Goal: Information Seeking & Learning: Learn about a topic

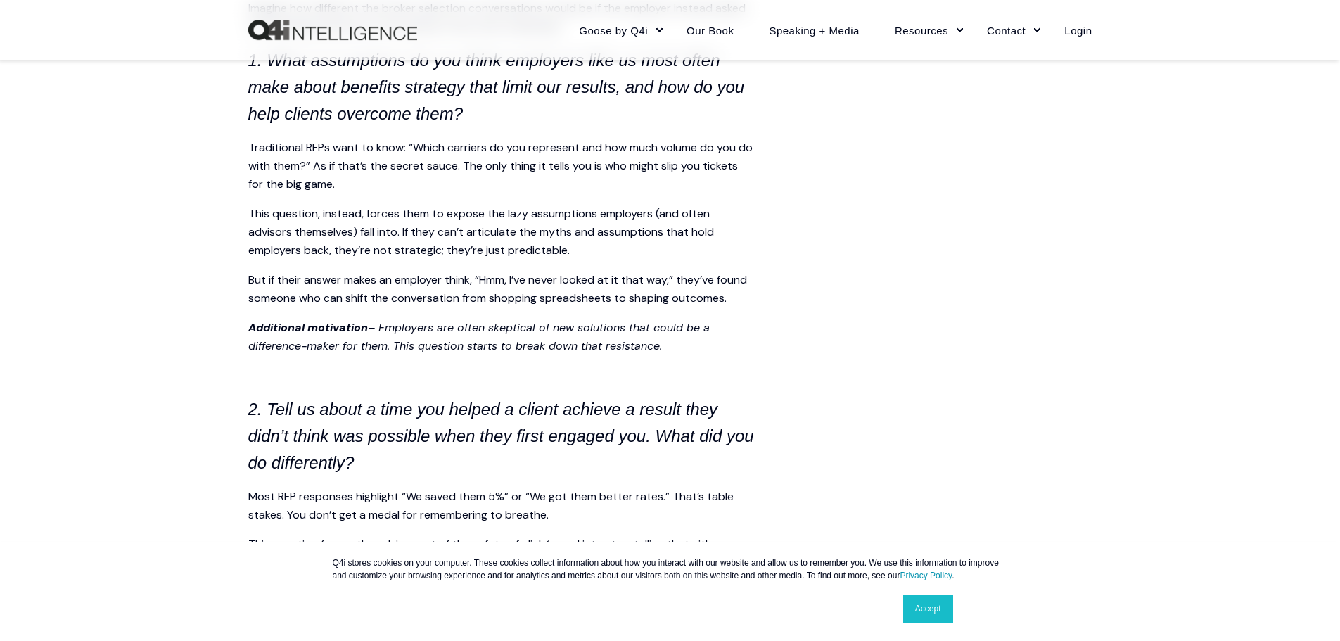
scroll to position [1336, 0]
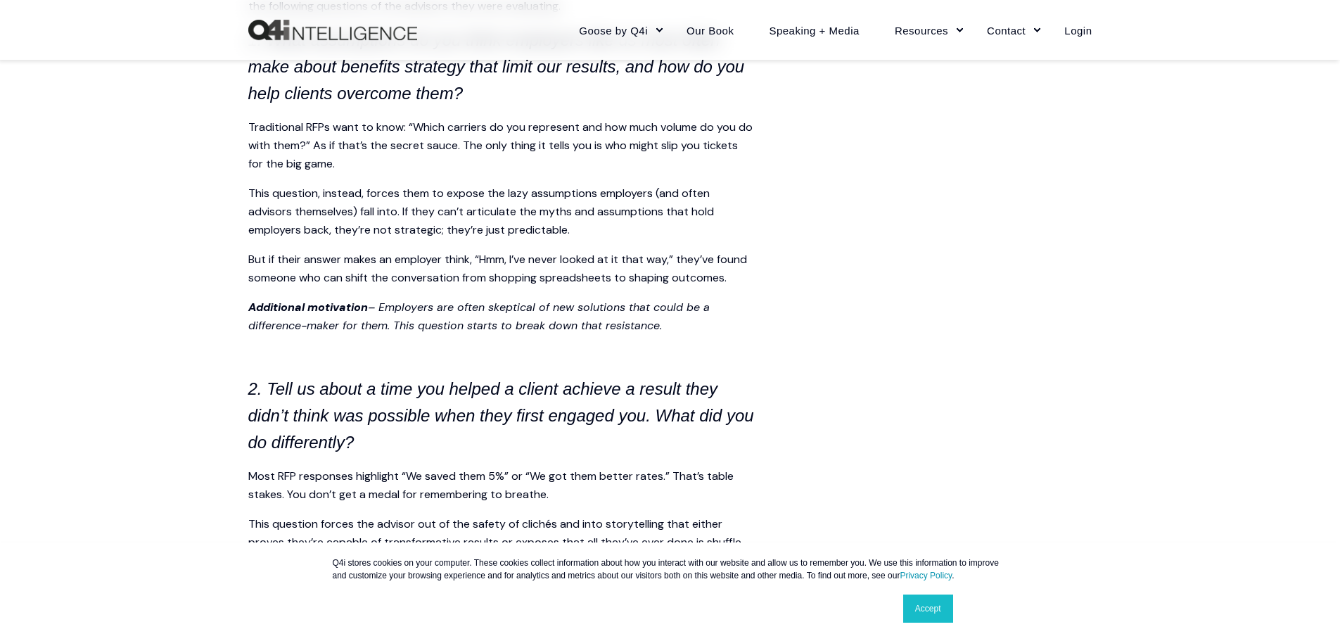
click at [935, 610] on link "Accept" at bounding box center [928, 608] width 50 height 28
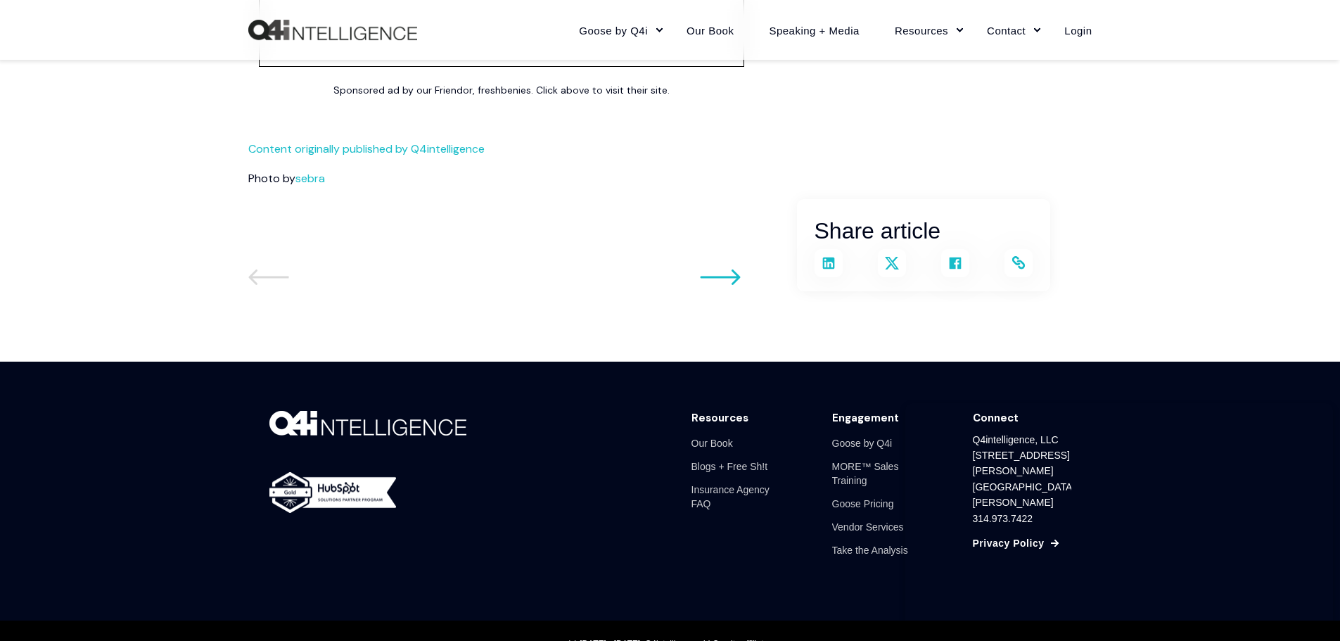
scroll to position [3376, 0]
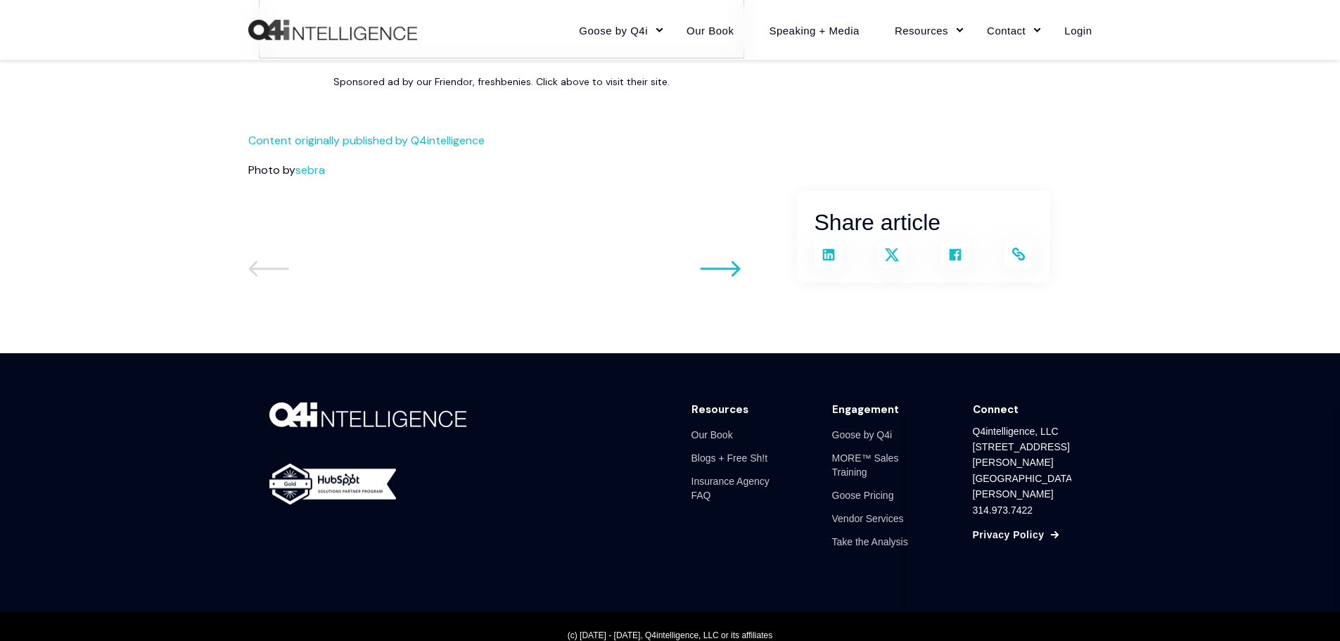
click at [1014, 260] on icon at bounding box center [1017, 254] width 13 height 13
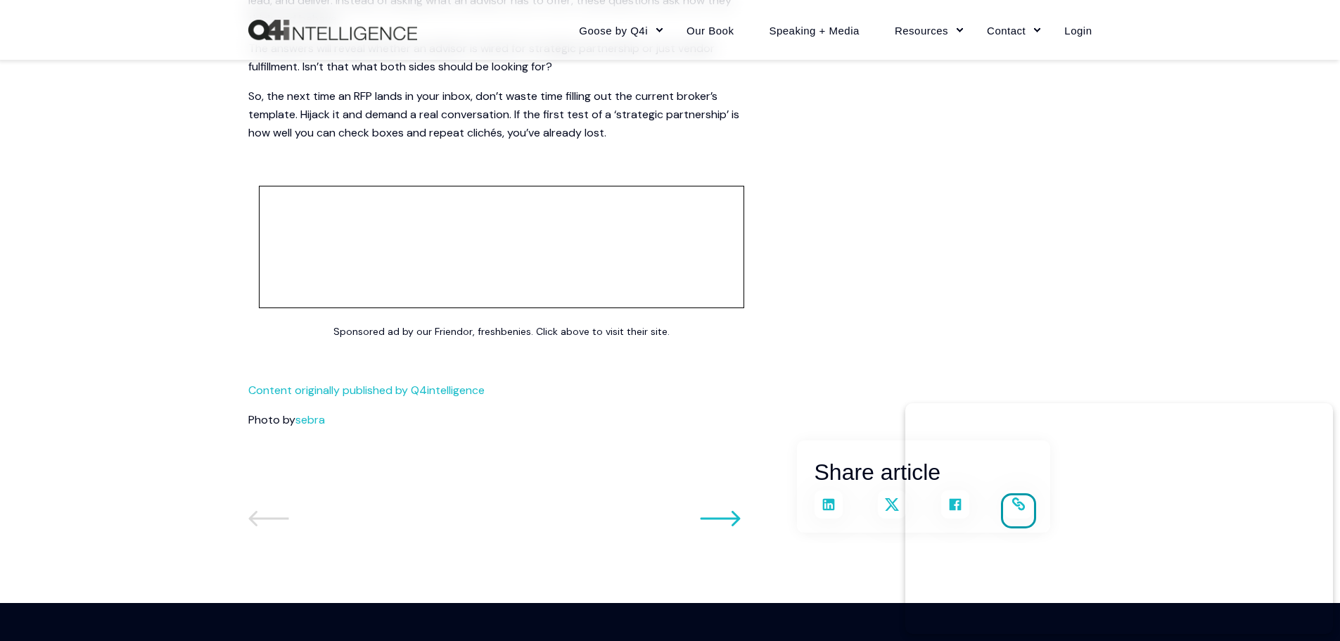
scroll to position [3180, 0]
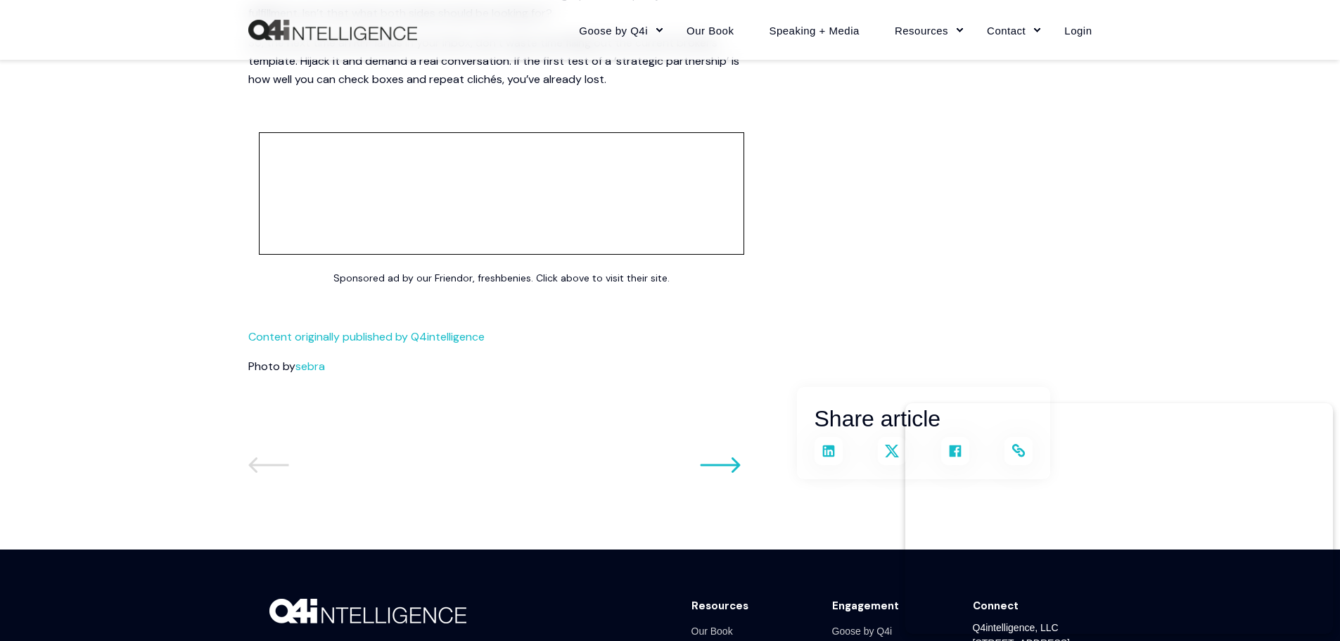
click at [731, 472] on icon at bounding box center [720, 463] width 40 height 15
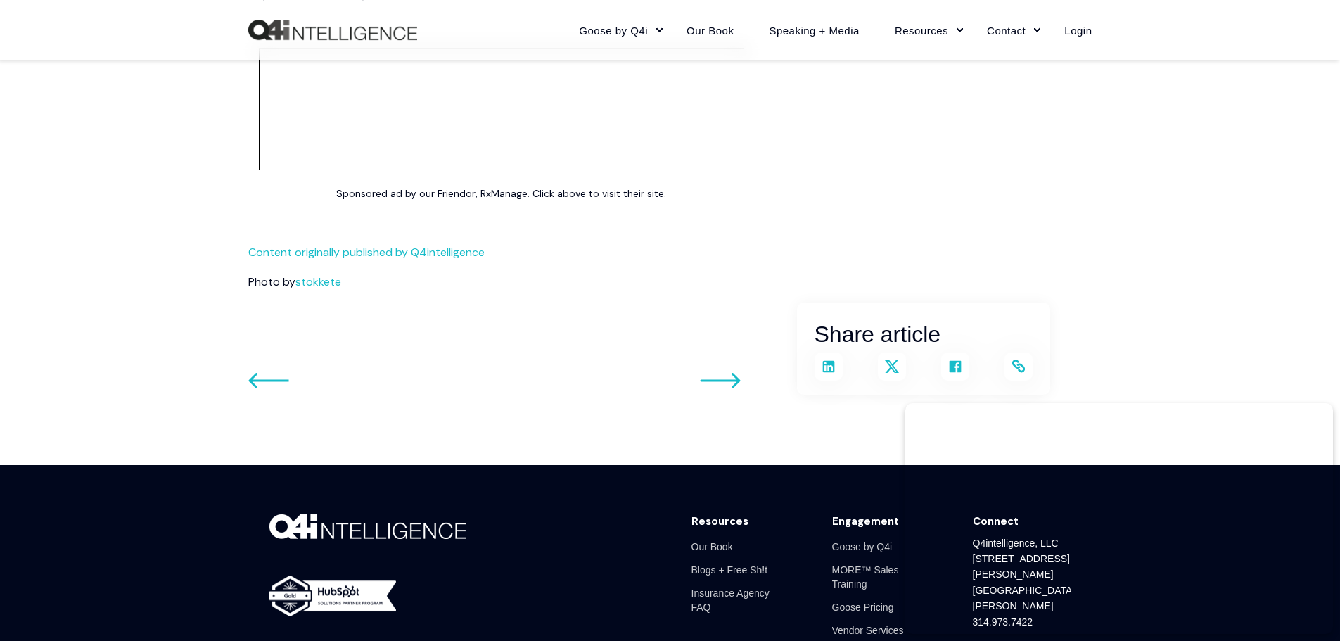
scroll to position [2673, 0]
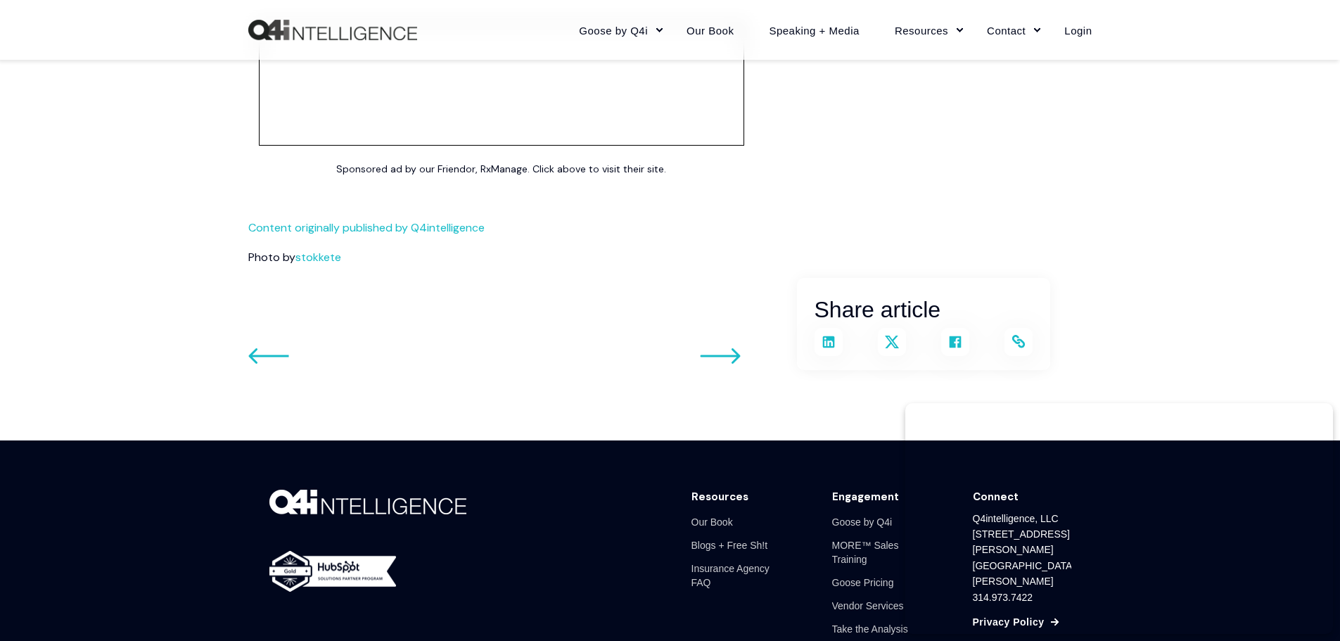
click at [260, 346] on div "Share article Link copied" at bounding box center [670, 324] width 844 height 92
click at [260, 357] on icon at bounding box center [268, 355] width 41 height 17
